Goal: Task Accomplishment & Management: Use online tool/utility

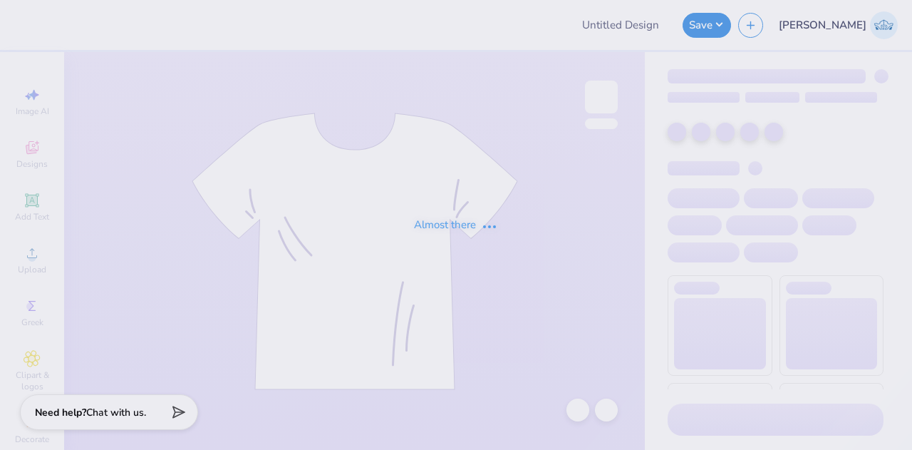
type input "girls inc 1"
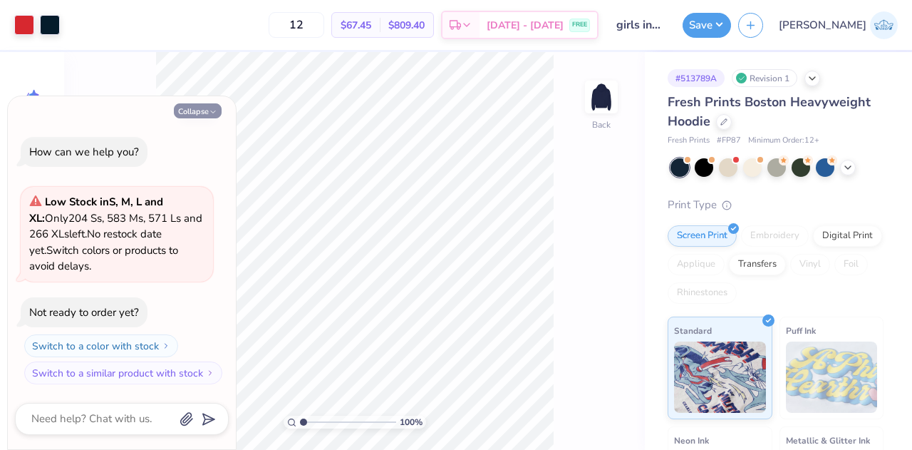
click at [209, 110] on icon "button" at bounding box center [213, 112] width 9 height 9
type textarea "x"
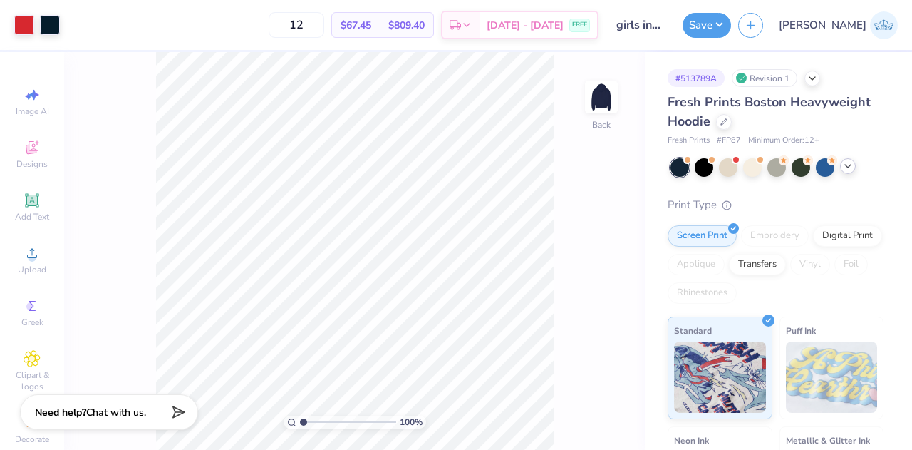
click at [851, 165] on icon at bounding box center [847, 165] width 11 height 11
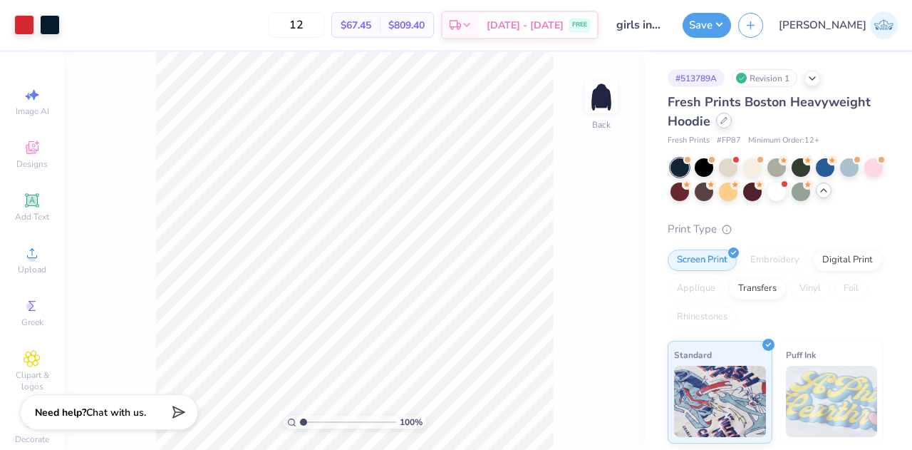
click at [723, 120] on icon at bounding box center [724, 121] width 6 height 6
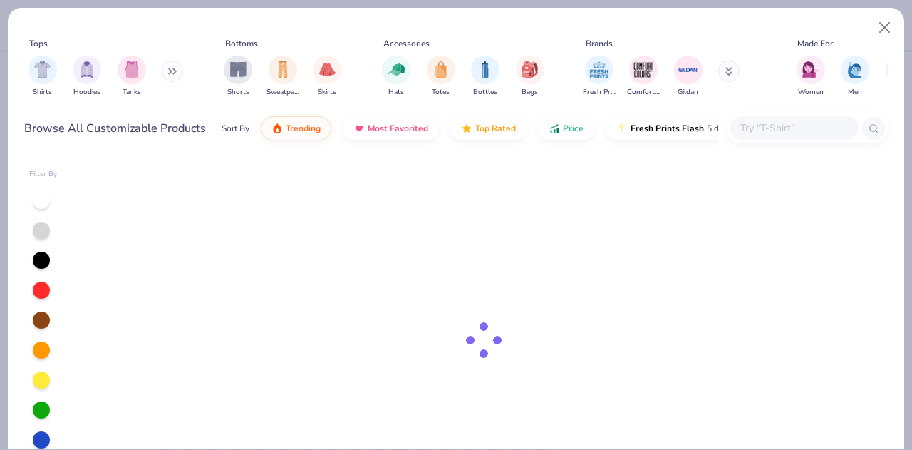
click at [765, 128] on input "text" at bounding box center [794, 128] width 110 height 16
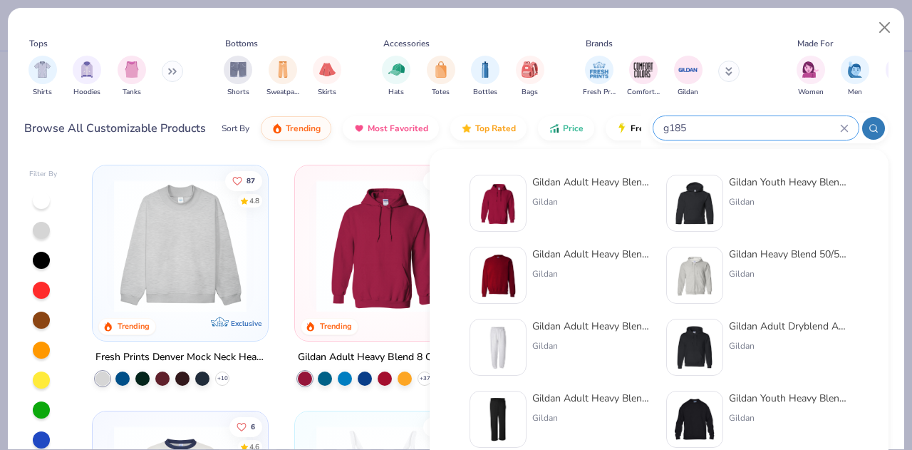
type input "g185"
click at [688, 207] on img at bounding box center [695, 203] width 44 height 44
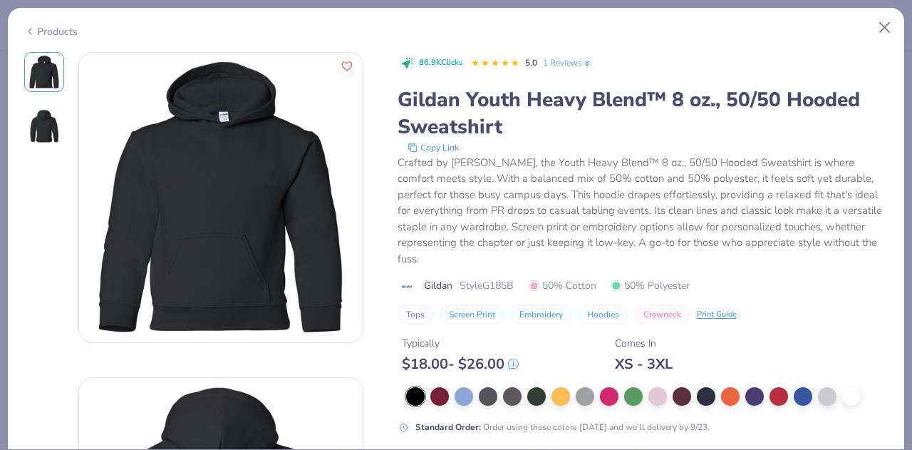
click at [30, 28] on icon at bounding box center [29, 31] width 11 height 17
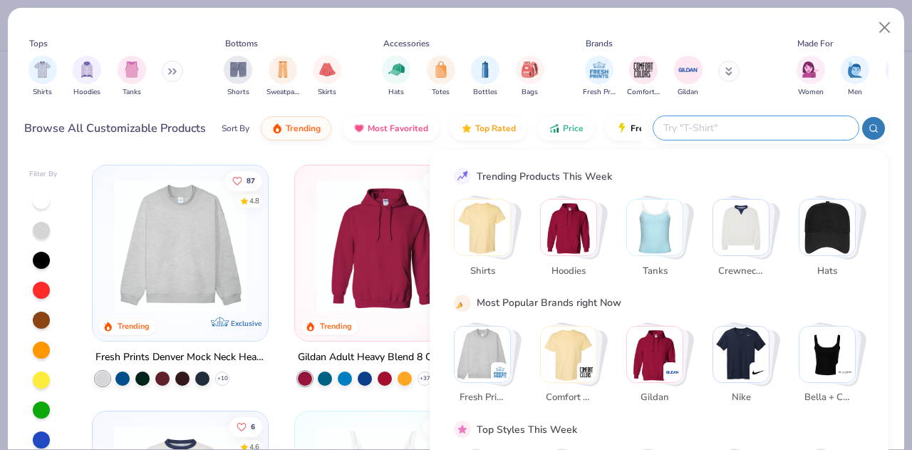
click at [785, 130] on input "text" at bounding box center [755, 128] width 187 height 16
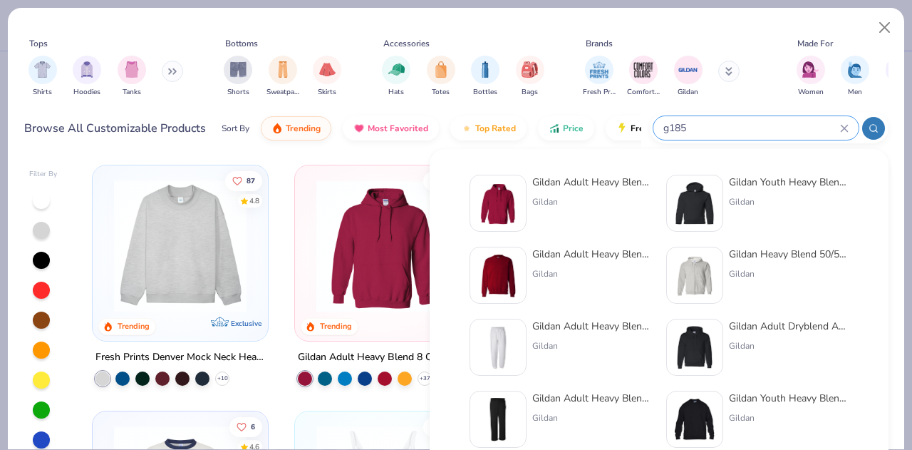
type input "g185"
click at [505, 210] on img at bounding box center [498, 203] width 44 height 44
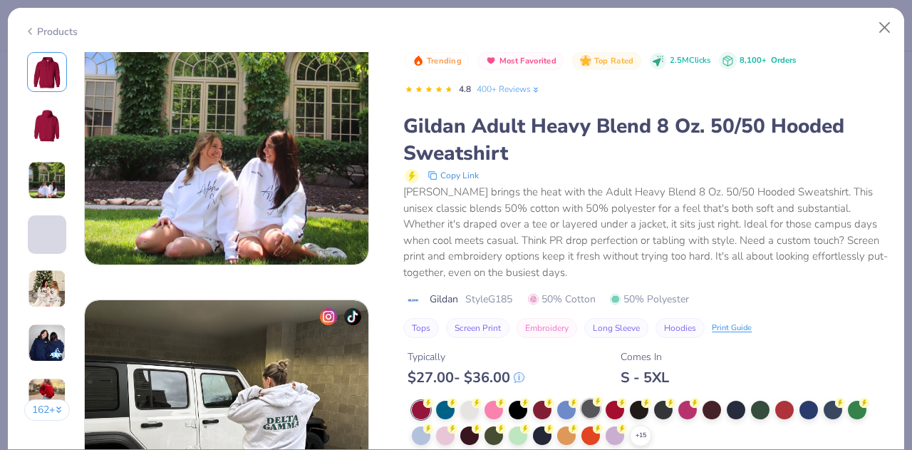
scroll to position [926, 0]
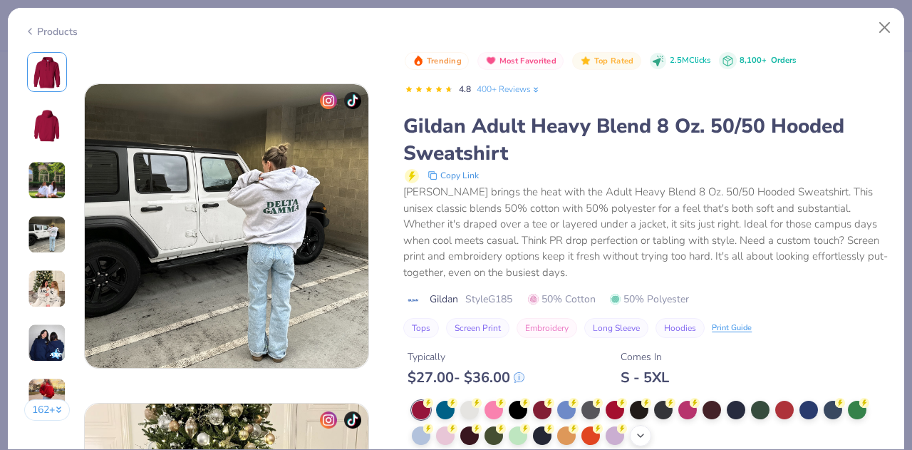
click at [646, 431] on icon at bounding box center [640, 435] width 11 height 11
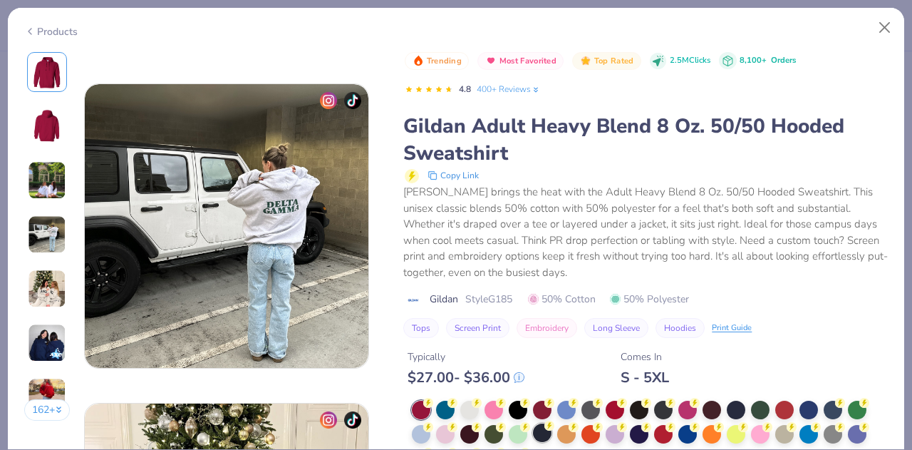
click at [543, 429] on div at bounding box center [542, 432] width 19 height 19
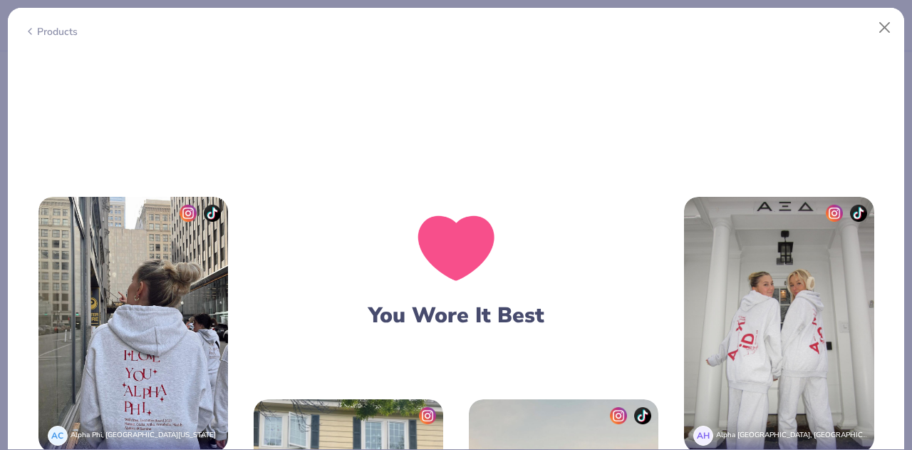
scroll to position [1924, 0]
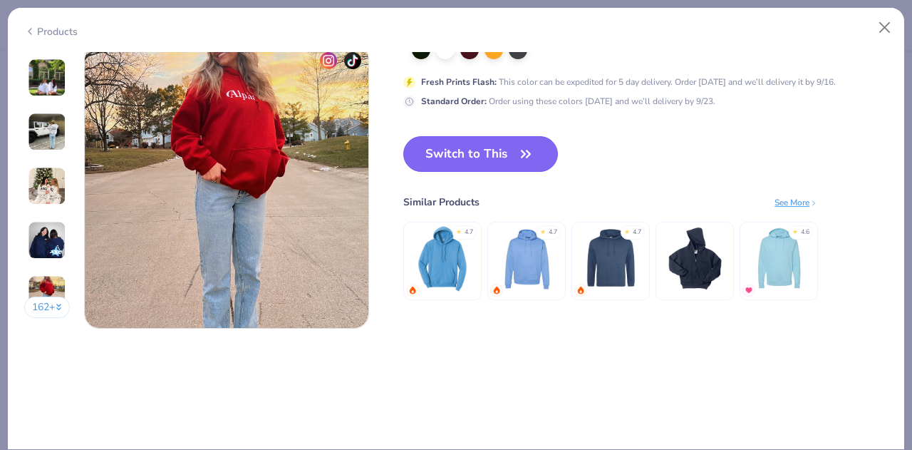
click at [508, 160] on button "Switch to This" at bounding box center [480, 154] width 155 height 36
